Goal: Task Accomplishment & Management: Use online tool/utility

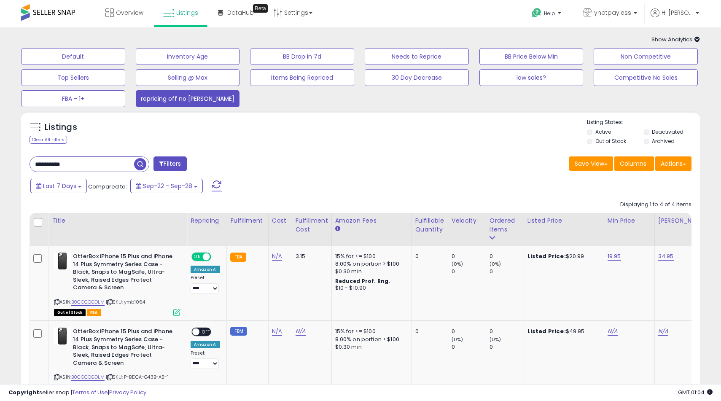
click at [101, 164] on input "**********" at bounding box center [82, 164] width 104 height 15
paste input "text"
type input "**********"
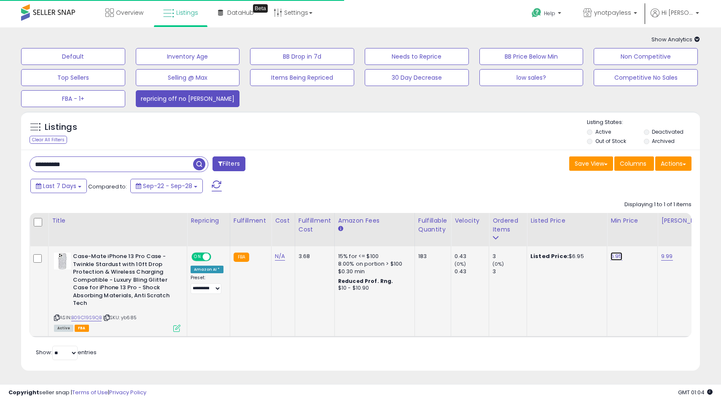
click at [614, 258] on link "6.95" at bounding box center [616, 256] width 12 height 8
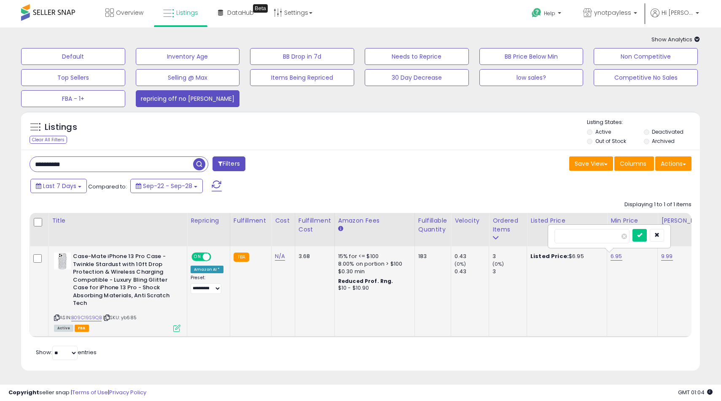
click at [540, 303] on td "Listed Price: $6.95" at bounding box center [567, 291] width 80 height 90
drag, startPoint x: 601, startPoint y: 237, endPoint x: 527, endPoint y: 237, distance: 73.8
click at [528, 237] on table "Title Repricing" at bounding box center [632, 275] width 1205 height 124
type input "****"
click at [647, 236] on button "submit" at bounding box center [639, 235] width 14 height 13
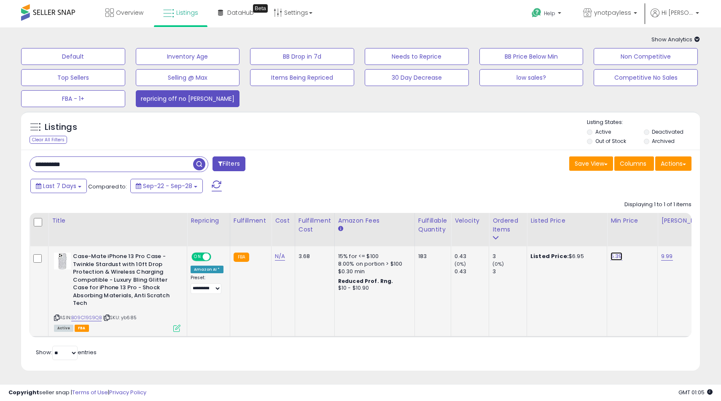
click at [613, 258] on link "5.39" at bounding box center [616, 256] width 12 height 8
type input "****"
click at [641, 237] on button "submit" at bounding box center [639, 235] width 14 height 13
click at [113, 164] on input "**********" at bounding box center [111, 164] width 163 height 15
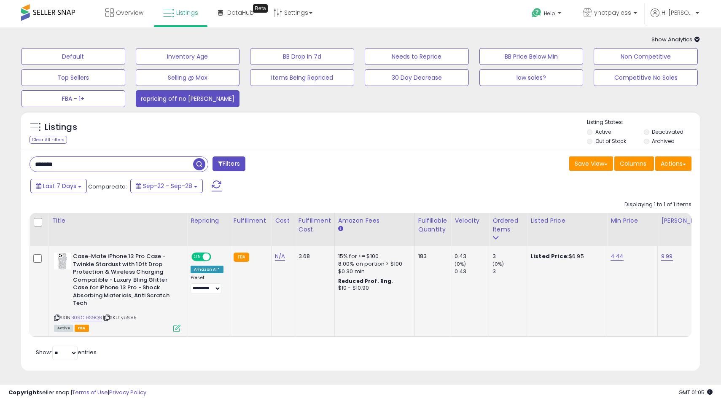
type input "*******"
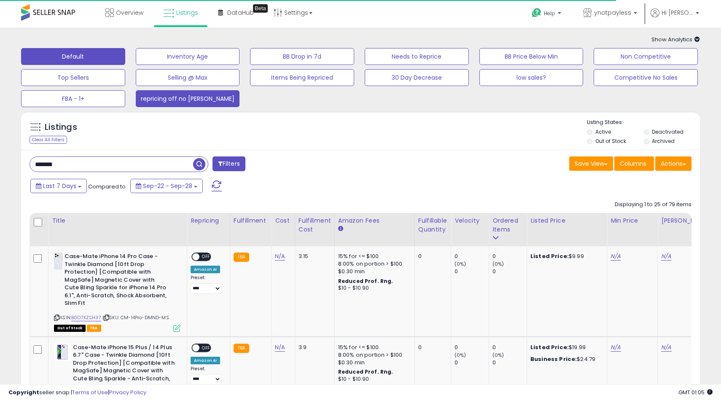
click at [90, 61] on button "Default" at bounding box center [73, 56] width 104 height 17
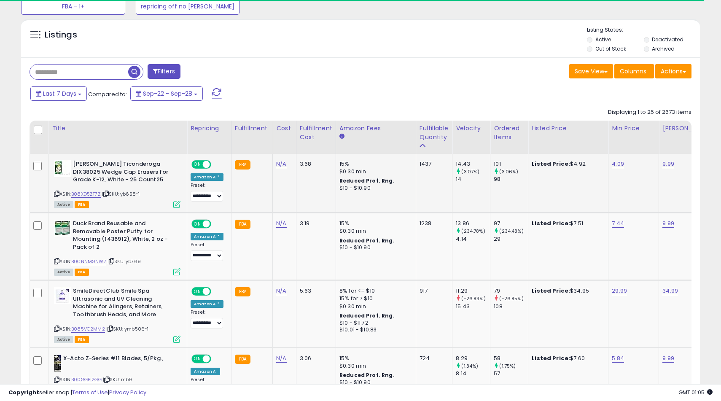
scroll to position [93, 0]
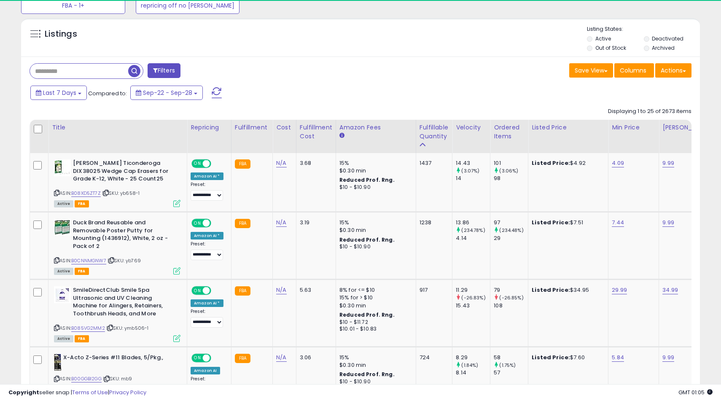
click at [120, 71] on input "text" at bounding box center [79, 71] width 98 height 15
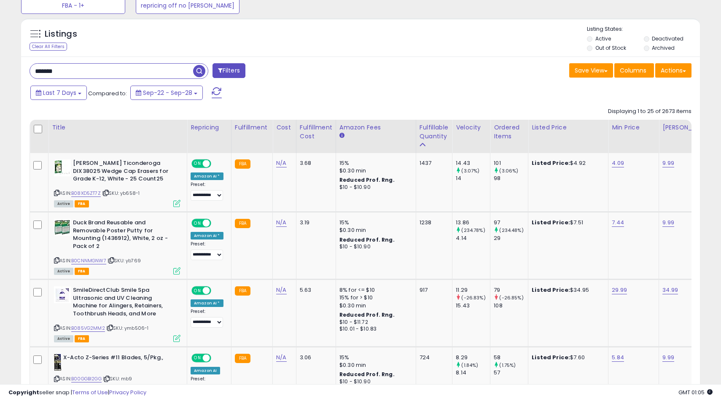
type input "*******"
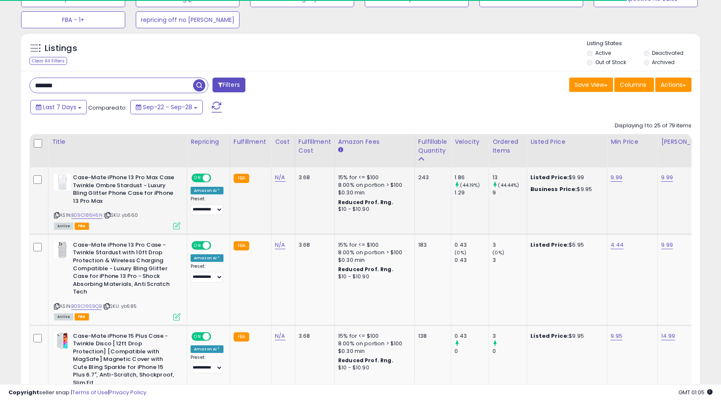
scroll to position [81, 0]
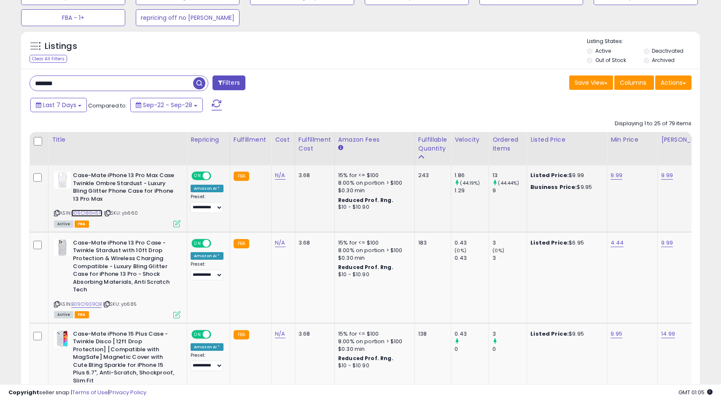
click at [86, 211] on link "B09C186H5N" at bounding box center [86, 212] width 31 height 7
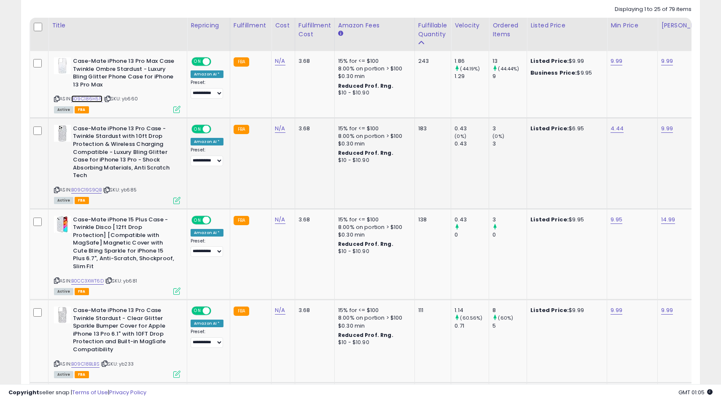
scroll to position [198, 0]
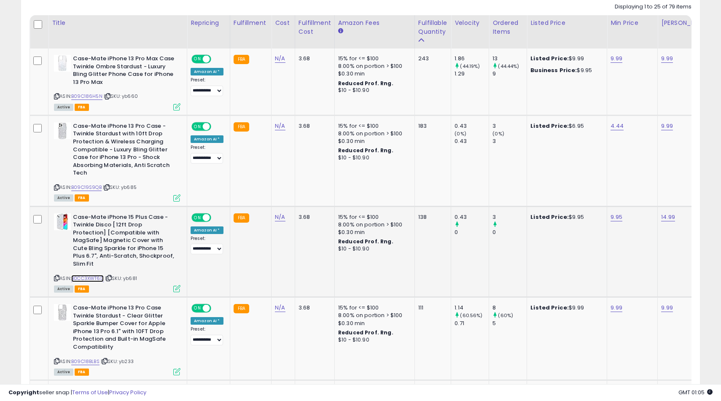
click at [90, 275] on link "B0CC3XWT6D" at bounding box center [87, 278] width 32 height 7
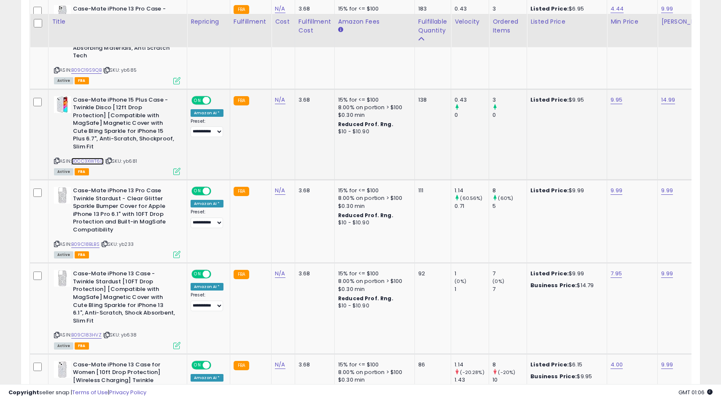
scroll to position [333, 0]
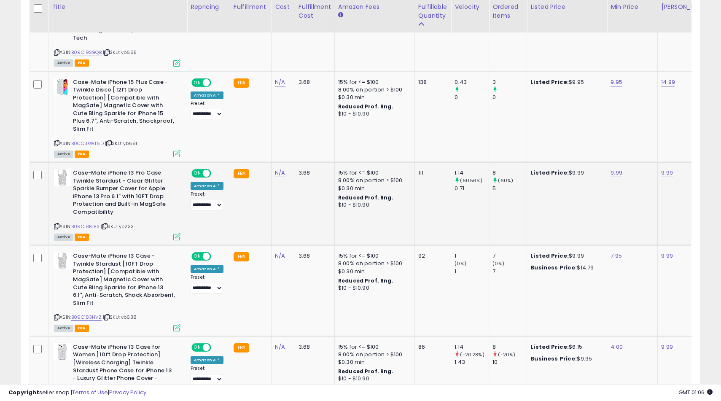
click at [83, 224] on div "ASIN: B09C18BLBS | SKU: yb233 Active FBA" at bounding box center [117, 204] width 126 height 70
click at [87, 223] on div "ASIN: B09C18BLBS | SKU: yb233 Active FBA" at bounding box center [117, 204] width 126 height 70
click at [91, 223] on link "B09C18BLBS" at bounding box center [85, 226] width 28 height 7
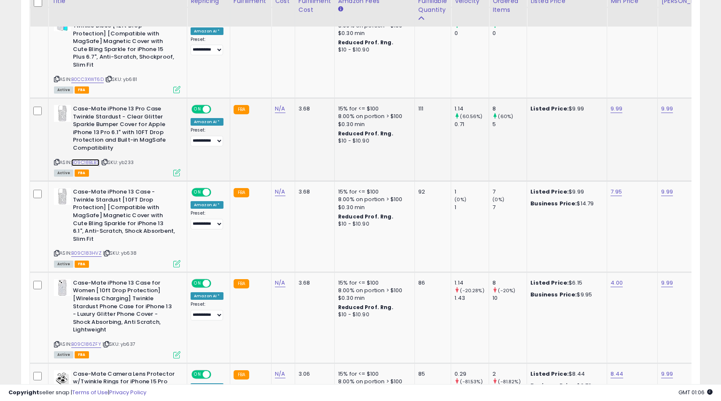
scroll to position [397, 0]
click at [103, 249] on span "| SKU: yb638" at bounding box center [120, 252] width 34 height 7
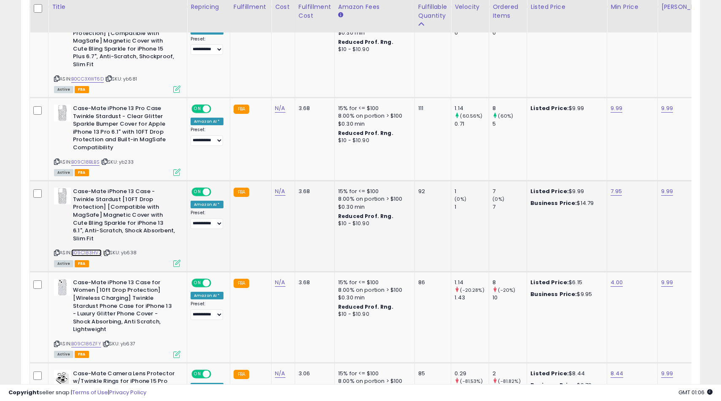
click at [97, 249] on link "B09C183HVZ" at bounding box center [86, 252] width 30 height 7
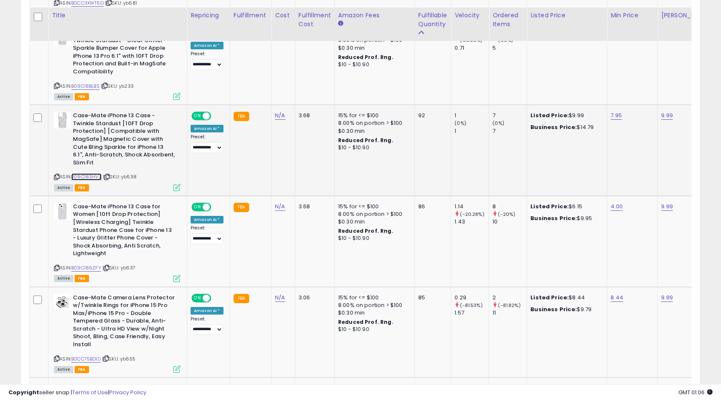
scroll to position [489, 0]
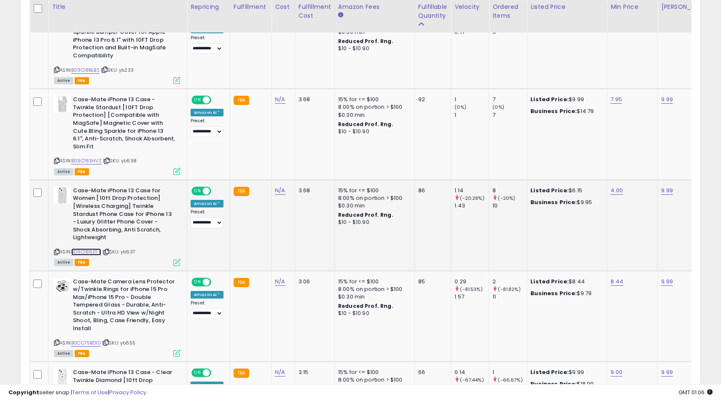
click at [89, 248] on link "B09C186ZFY" at bounding box center [86, 251] width 30 height 7
click at [56, 249] on icon at bounding box center [56, 251] width 5 height 5
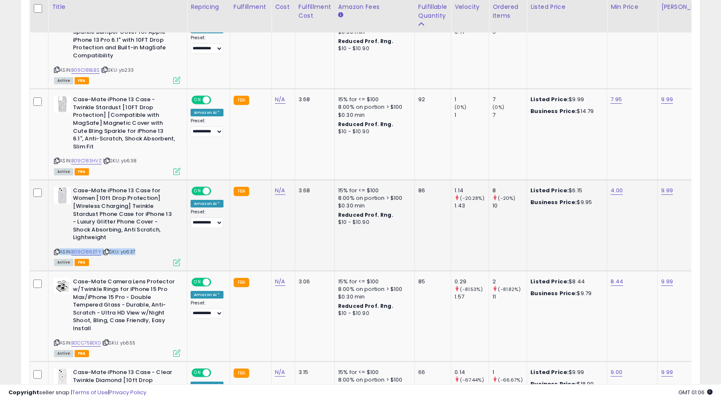
click at [56, 249] on icon at bounding box center [56, 251] width 5 height 5
click at [77, 248] on link "B09C186ZFY" at bounding box center [86, 251] width 30 height 7
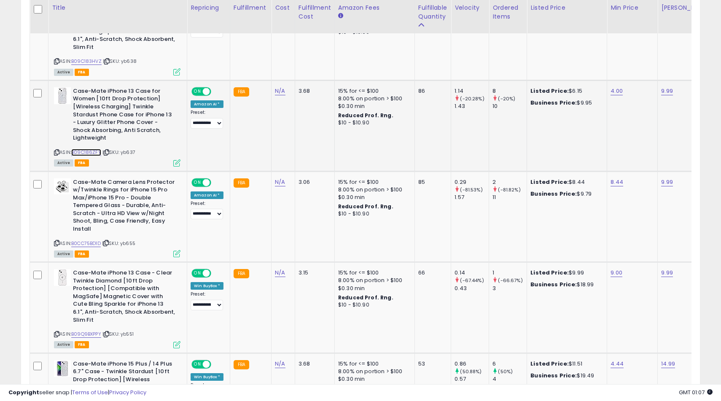
scroll to position [589, 0]
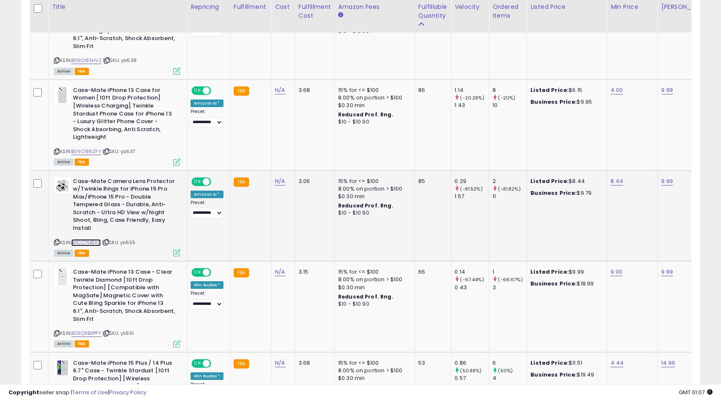
click at [89, 239] on link "B0CC75BD1D" at bounding box center [86, 242] width 30 height 7
click at [614, 177] on link "8.44" at bounding box center [616, 181] width 13 height 8
type input "****"
click at [644, 153] on icon "submit" at bounding box center [640, 151] width 5 height 5
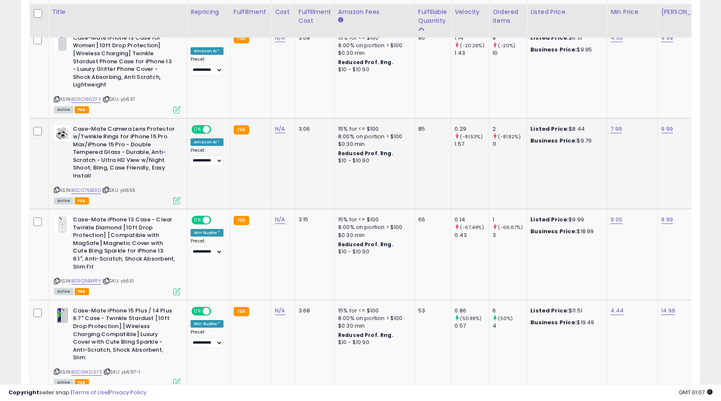
scroll to position [649, 0]
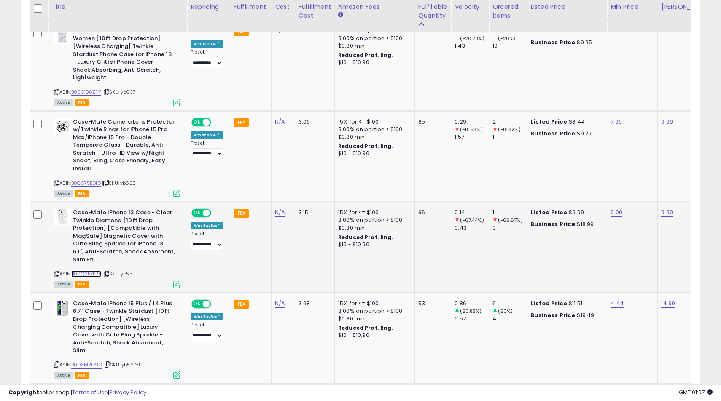
click at [97, 270] on link "B09Q9BXPPY" at bounding box center [86, 273] width 30 height 7
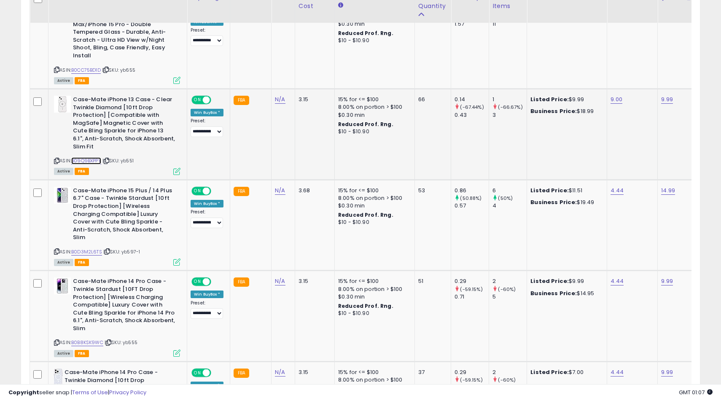
scroll to position [764, 0]
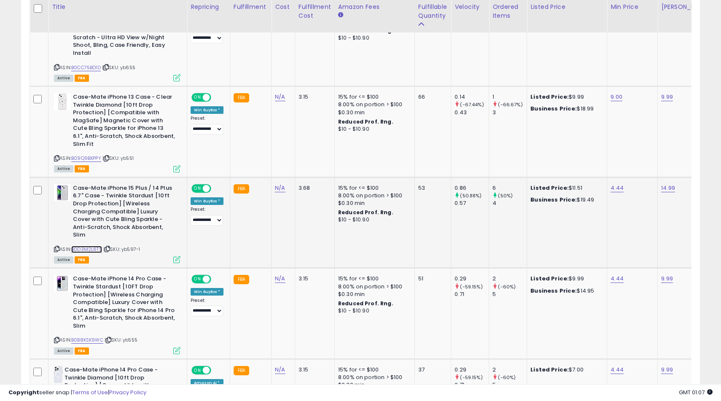
click at [92, 246] on link "B0D3M2L6TS" at bounding box center [86, 249] width 31 height 7
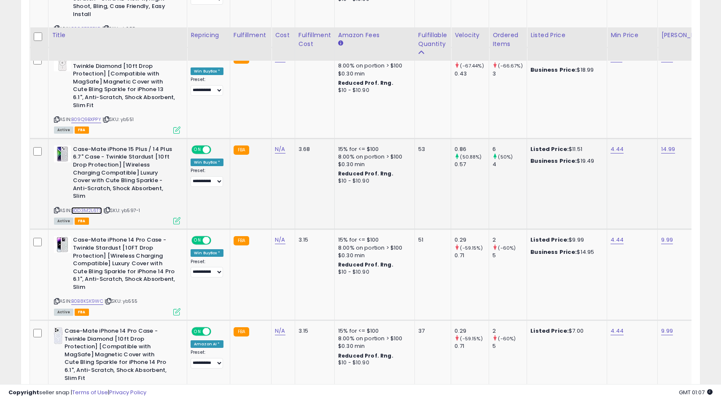
scroll to position [833, 0]
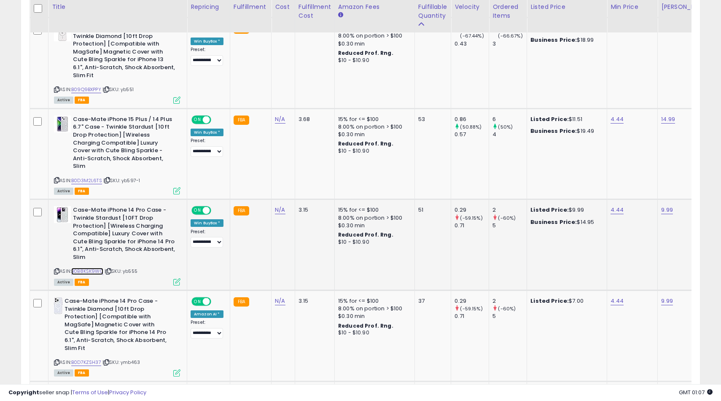
click at [93, 268] on link "B0B8KSK9WC" at bounding box center [87, 271] width 32 height 7
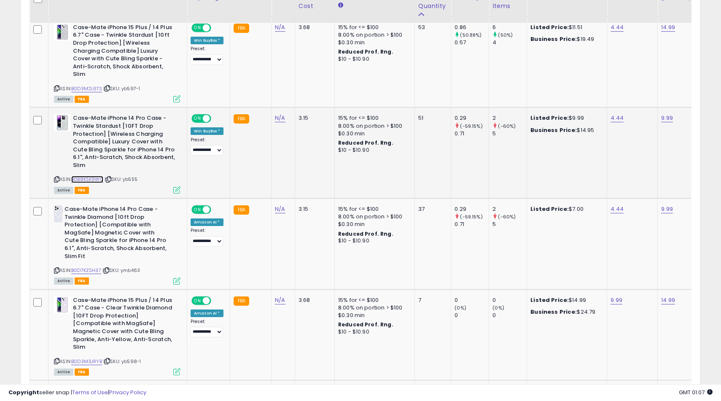
scroll to position [928, 0]
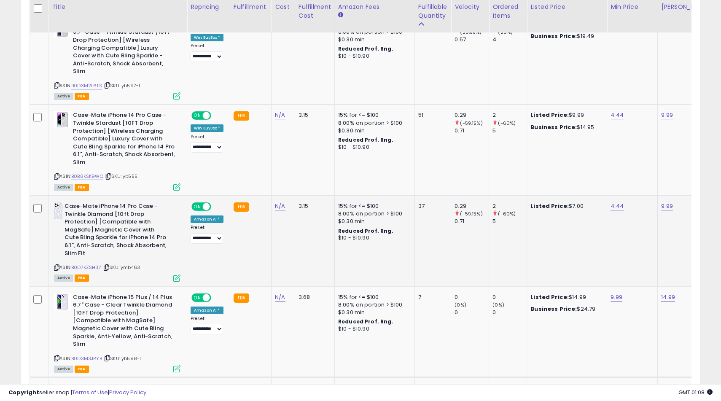
click at [96, 257] on div "ASIN: B0D7KZSH37 | SKU: ymb463 Active FBA" at bounding box center [117, 241] width 126 height 78
click at [89, 264] on link "B0D7KZSH37" at bounding box center [86, 267] width 30 height 7
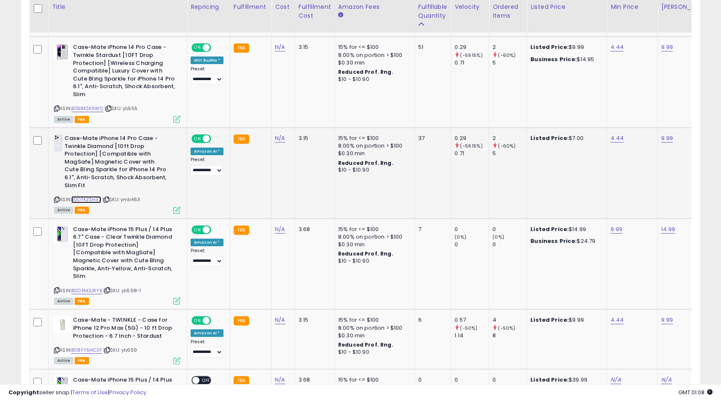
scroll to position [998, 0]
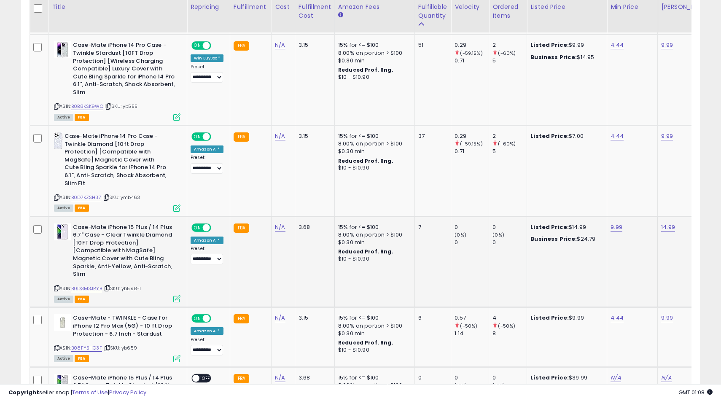
click at [95, 269] on div "ASIN: B0D3M3JRYB | SKU: yb598-1 Active FBA" at bounding box center [117, 262] width 126 height 78
click at [91, 285] on link "B0D3M3JRYB" at bounding box center [86, 288] width 31 height 7
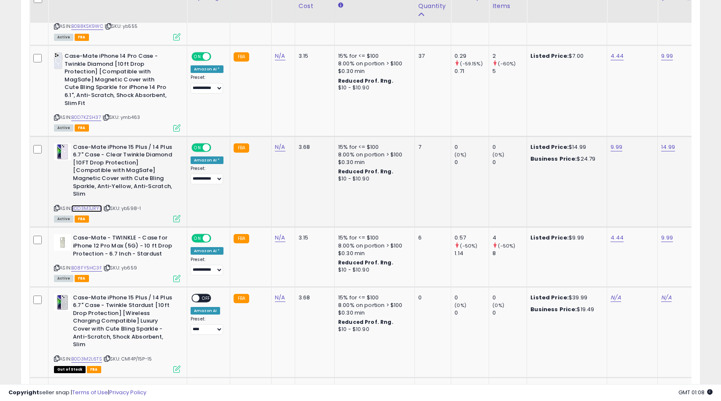
scroll to position [1081, 0]
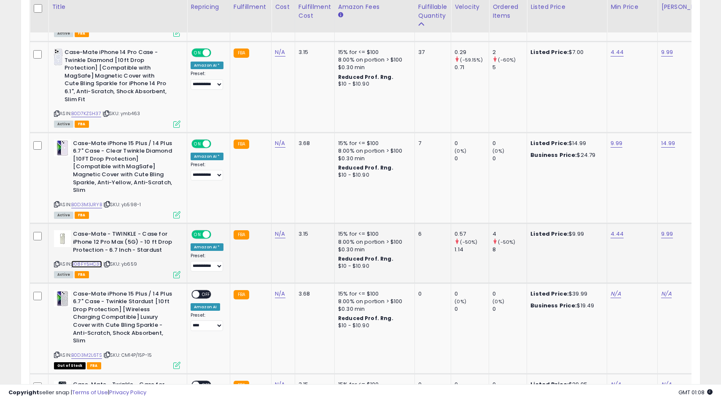
click at [93, 260] on link "B08FY5HC3F" at bounding box center [86, 263] width 31 height 7
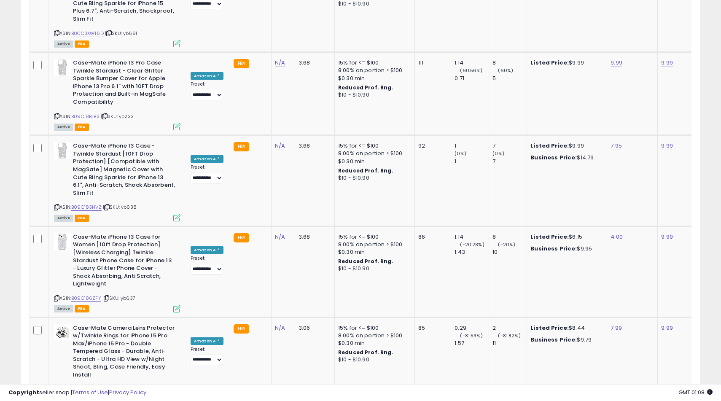
scroll to position [0, 0]
